Goal: Task Accomplishment & Management: Manage account settings

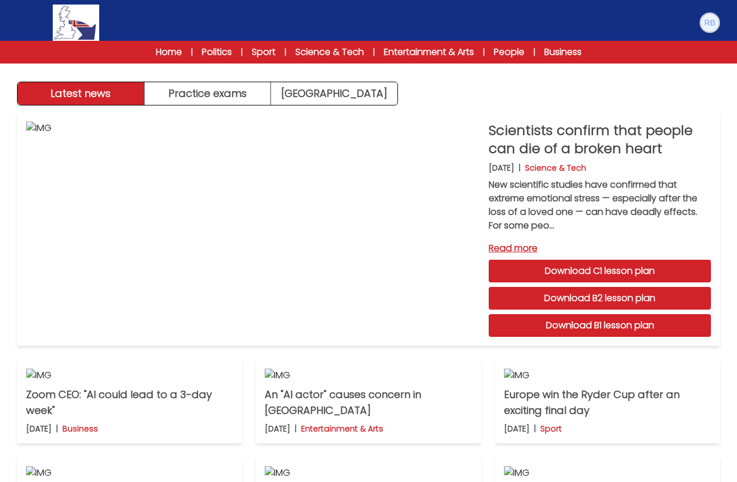
click at [538, 19] on img at bounding box center [710, 23] width 18 height 18
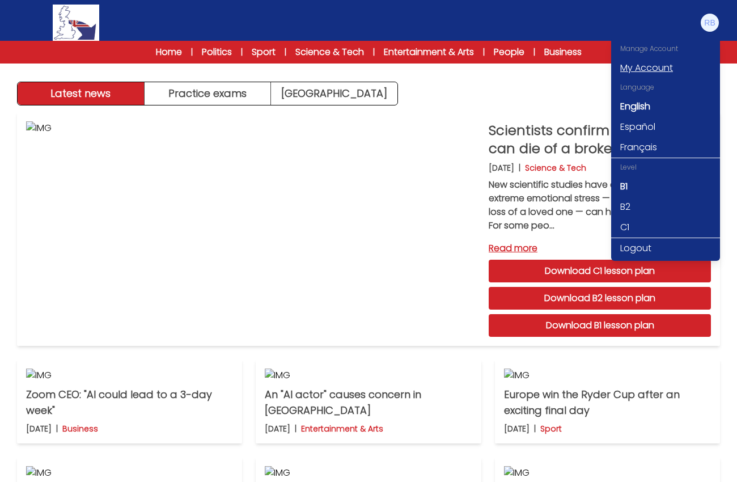
click at [538, 69] on link "My Account" at bounding box center [665, 68] width 109 height 20
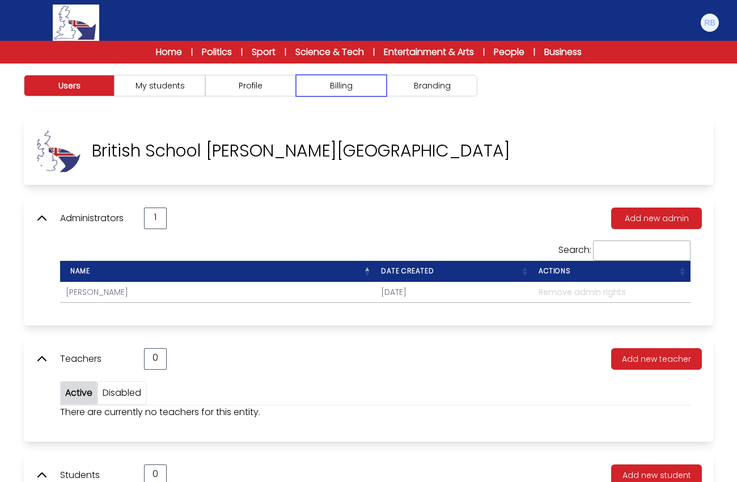
click at [353, 83] on button "Billing" at bounding box center [341, 86] width 91 height 22
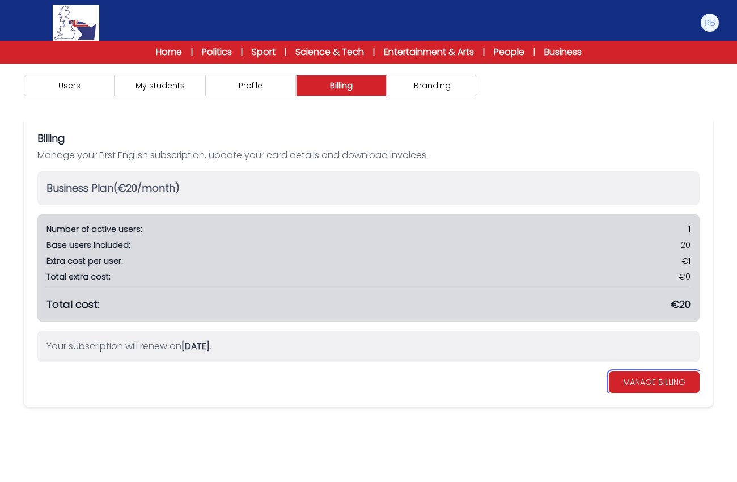
click at [656, 384] on link "MANAGE BILLING" at bounding box center [654, 382] width 91 height 22
